Goal: Task Accomplishment & Management: Manage account settings

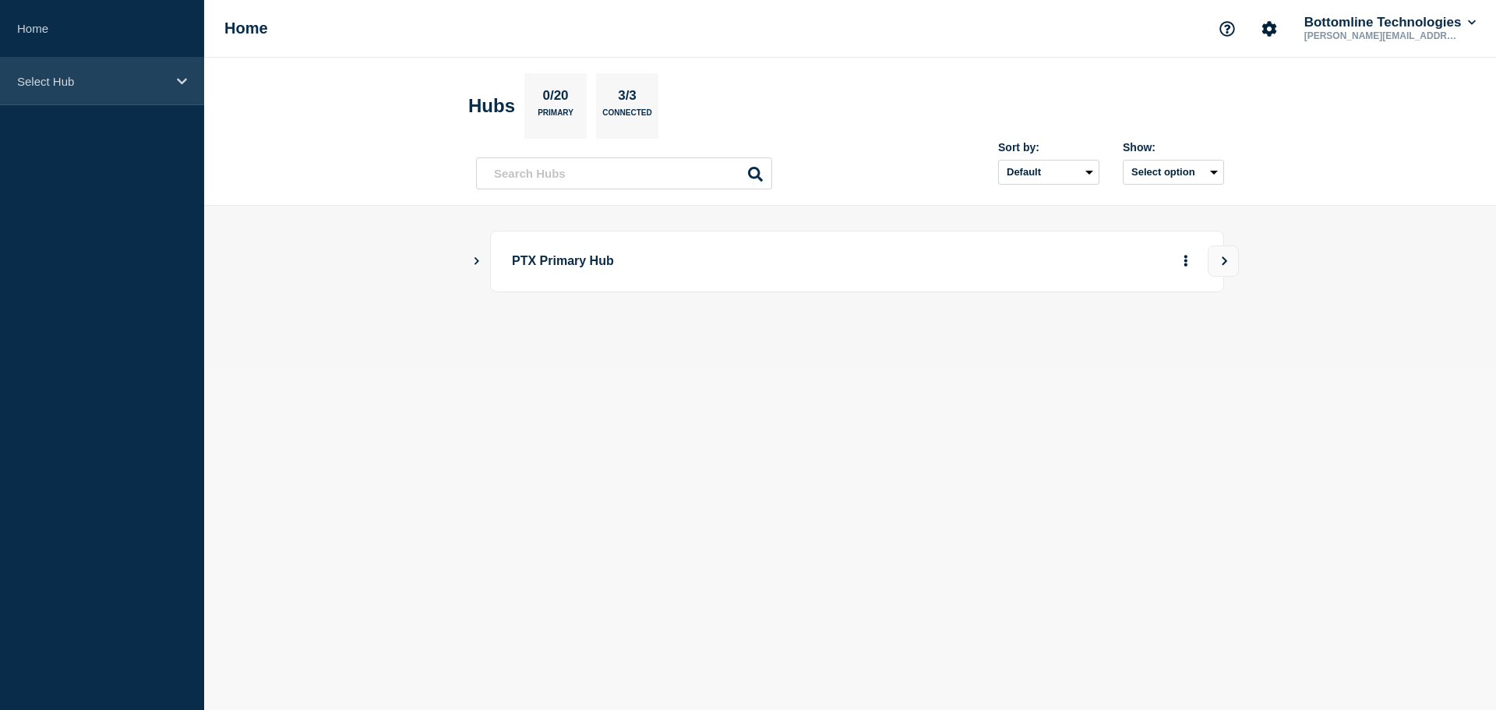
click at [49, 88] on div "Select Hub" at bounding box center [102, 82] width 204 height 48
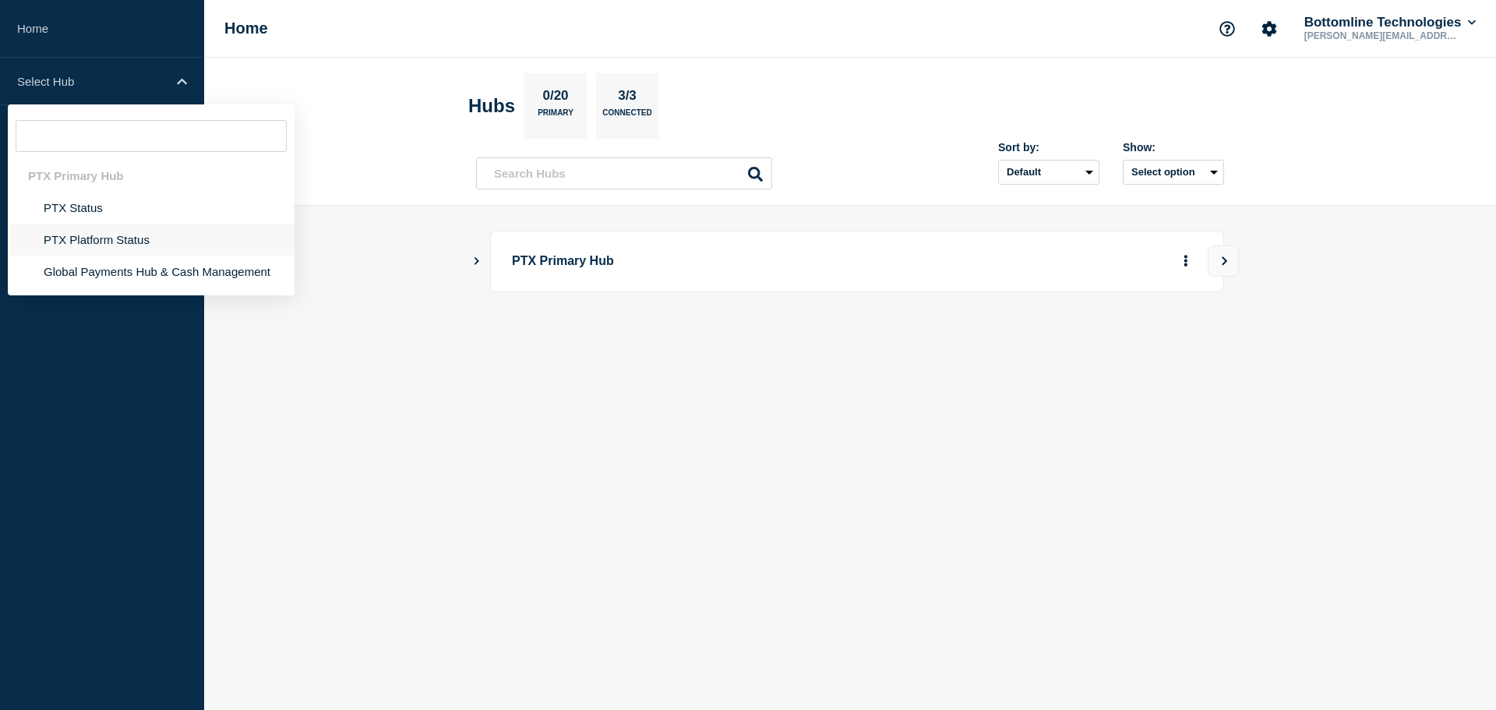
click at [80, 242] on li "PTX Platform Status" at bounding box center [151, 240] width 287 height 32
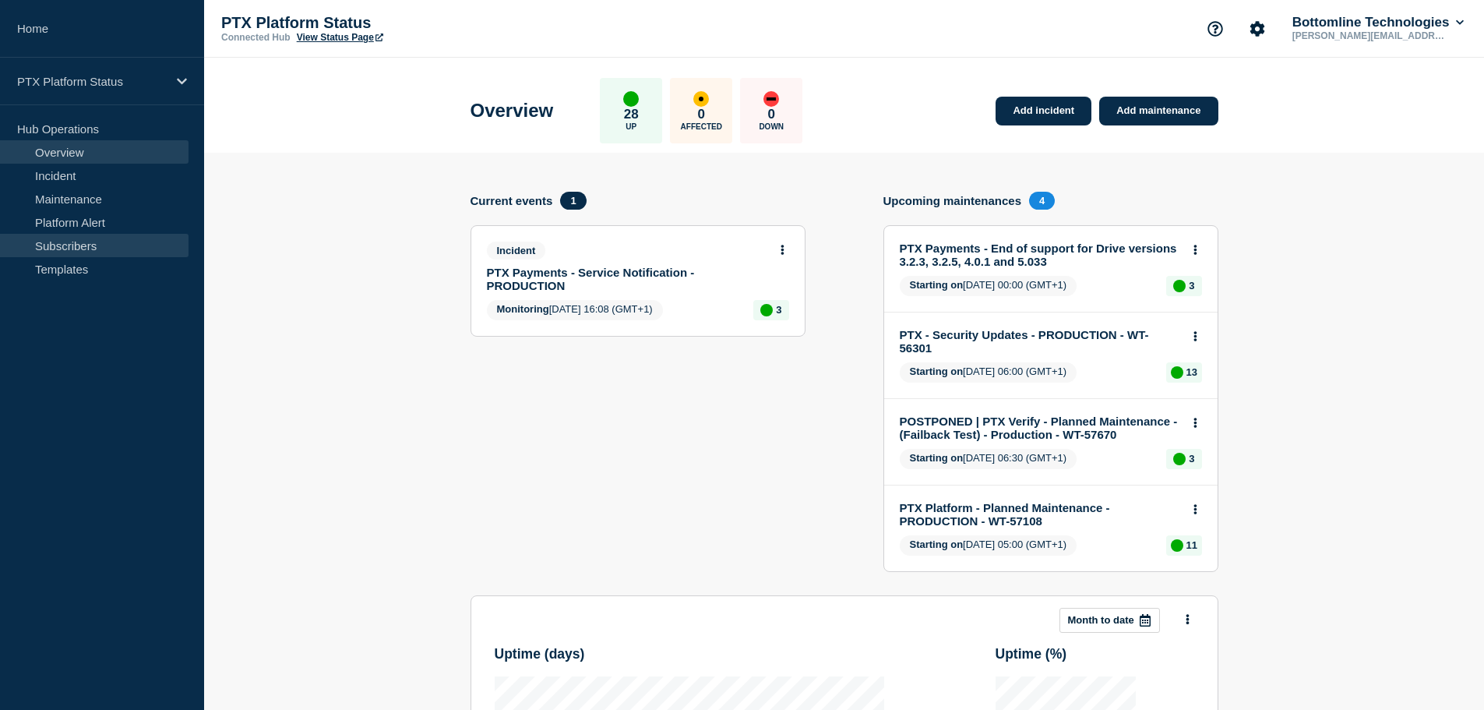
click at [103, 241] on link "Subscribers" at bounding box center [94, 245] width 189 height 23
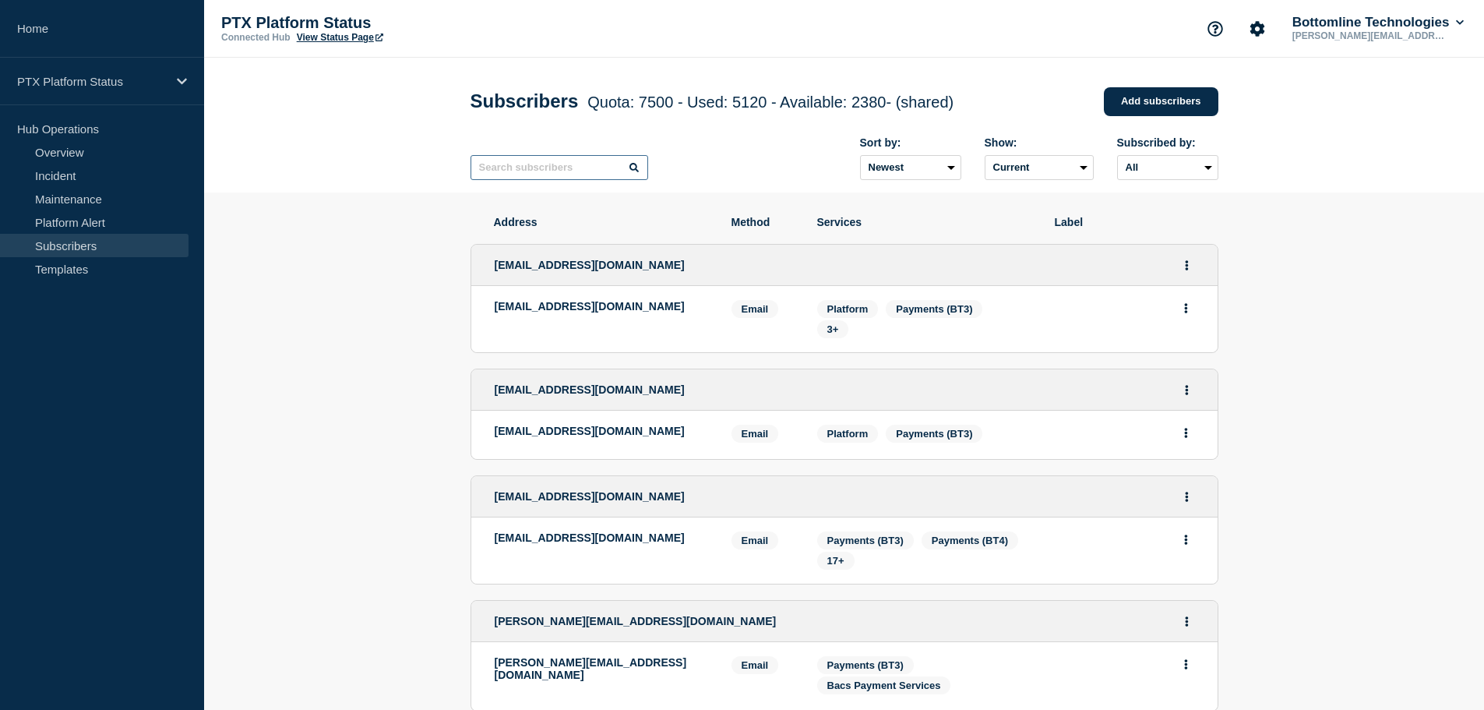
click at [541, 172] on input "text" at bounding box center [560, 167] width 178 height 25
paste input "[PERSON_NAME][EMAIL_ADDRESS][PERSON_NAME][DOMAIN_NAME]"
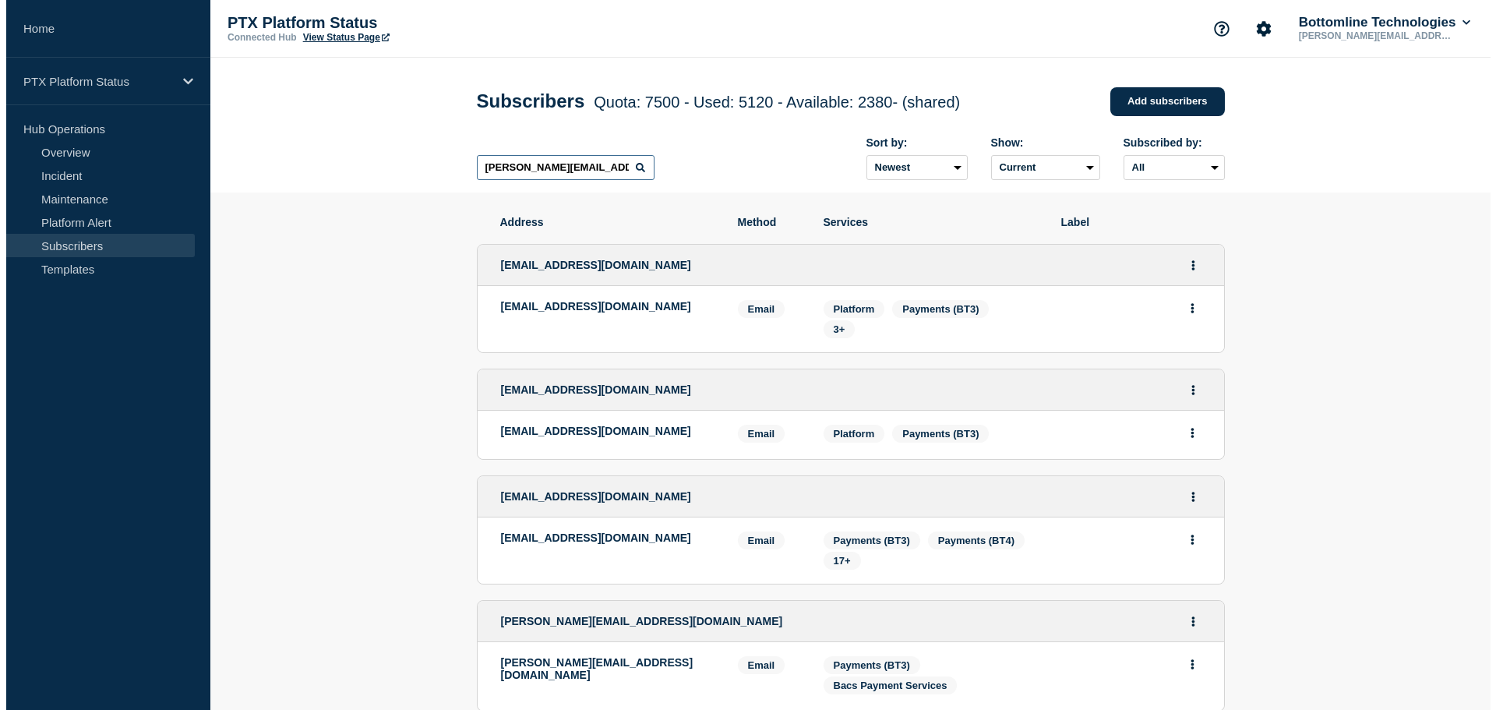
scroll to position [0, 21]
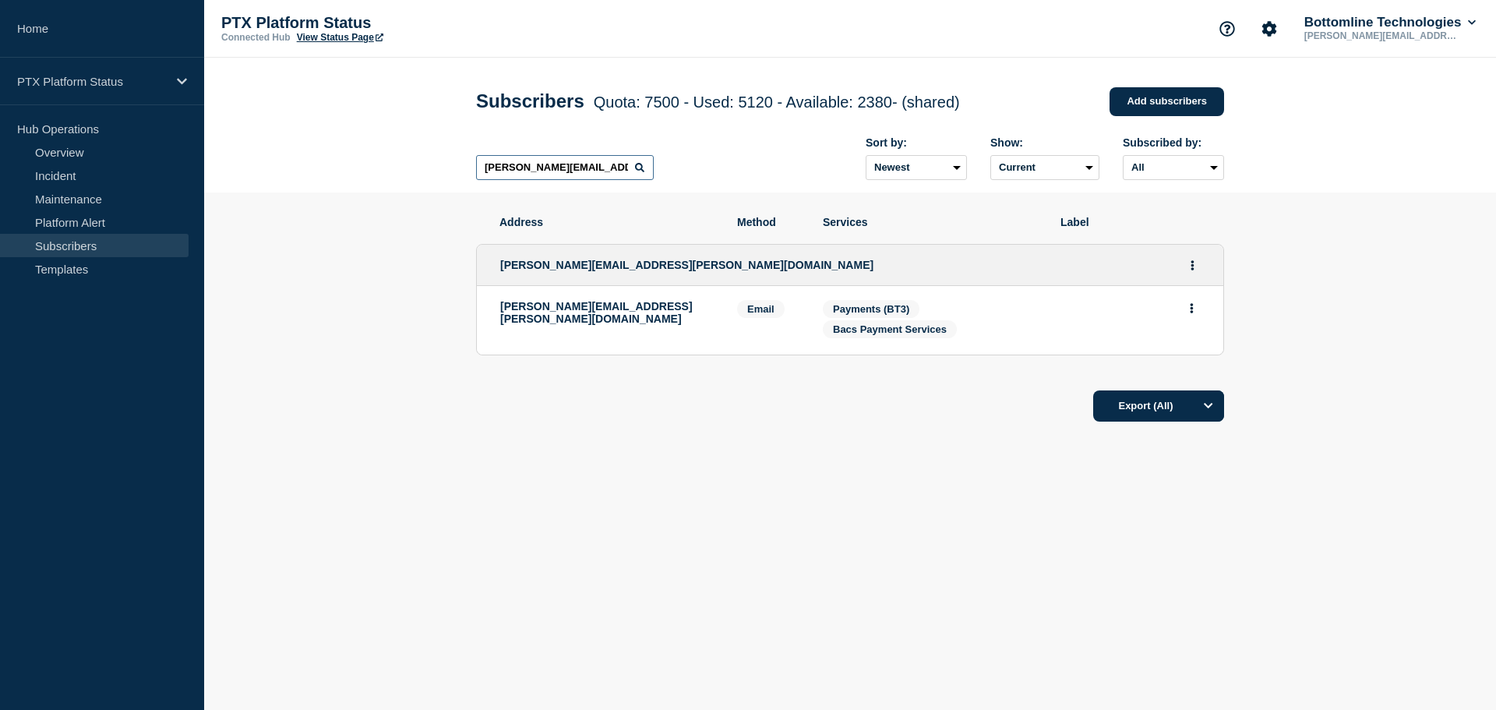
click at [535, 165] on input "[PERSON_NAME][EMAIL_ADDRESS][PERSON_NAME][DOMAIN_NAME]" at bounding box center [565, 167] width 178 height 25
paste input "clukitserviceoperations"
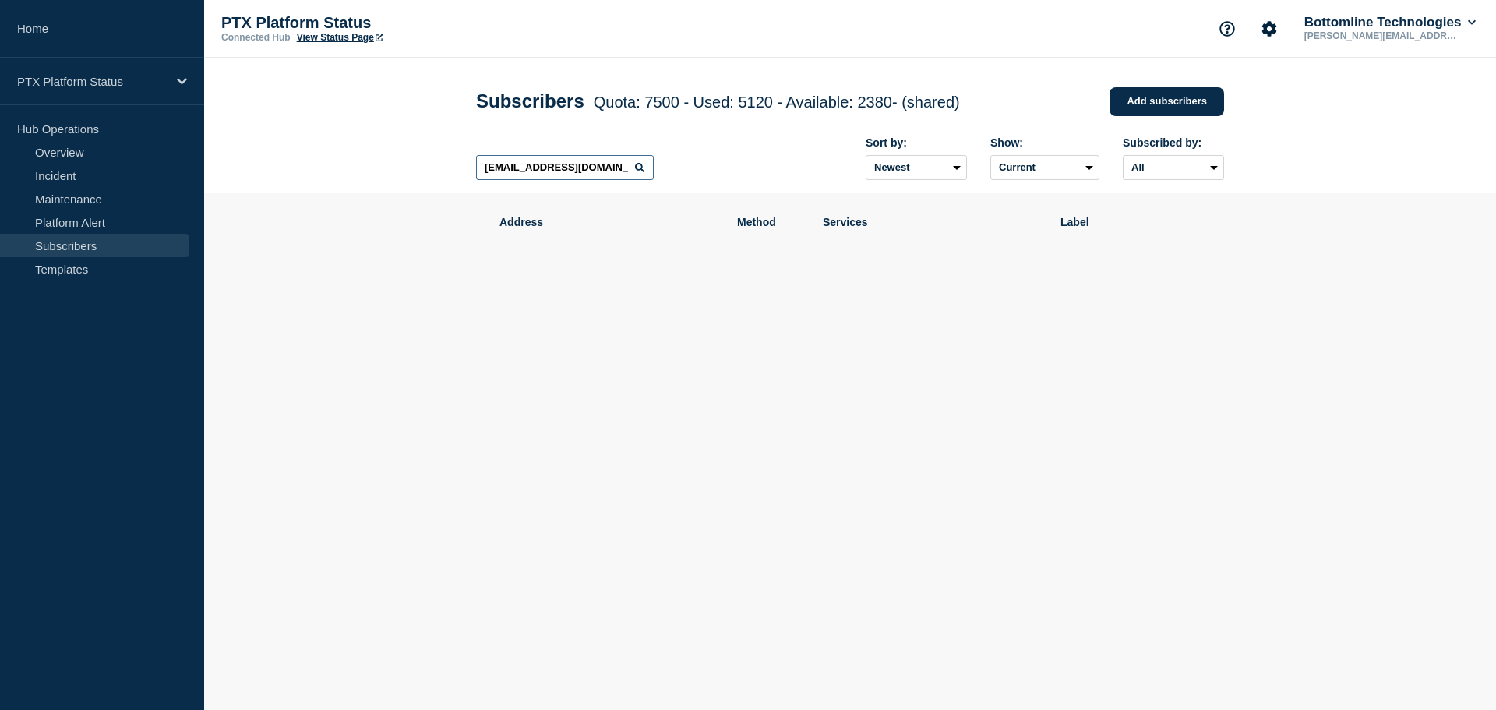
click at [509, 169] on input "[EMAIL_ADDRESS][DOMAIN_NAME]" at bounding box center [565, 167] width 178 height 25
paste input "laila.[PERSON_NAME]"
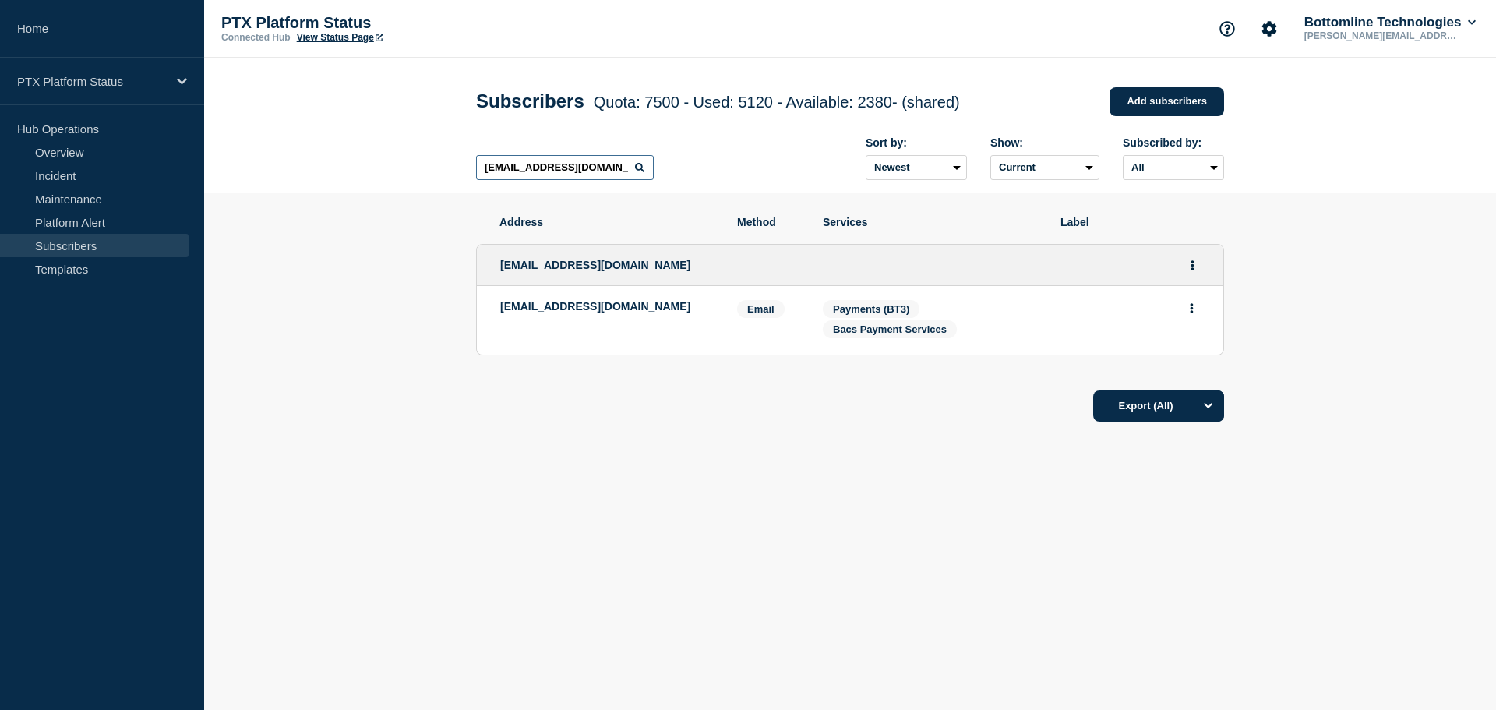
type input "[EMAIL_ADDRESS][DOMAIN_NAME]"
